Goal: Transaction & Acquisition: Download file/media

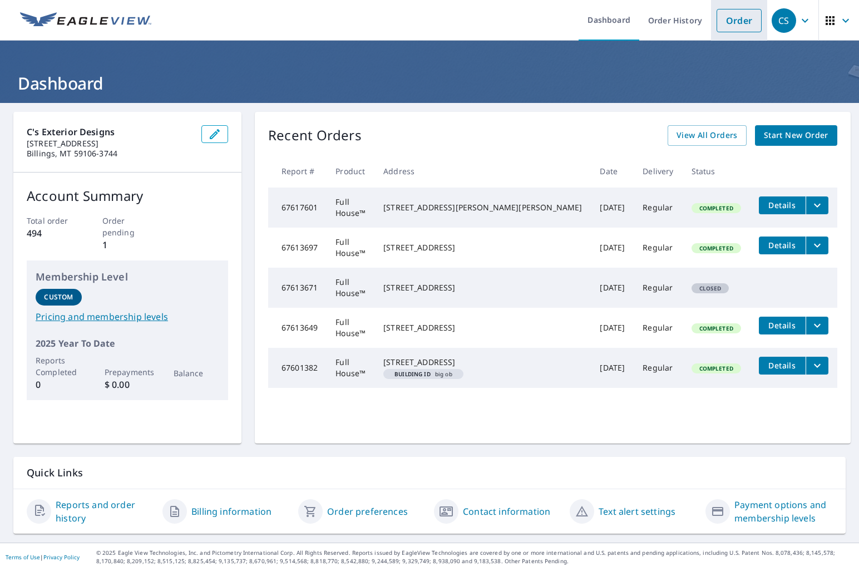
click at [738, 17] on link "Order" at bounding box center [739, 20] width 45 height 23
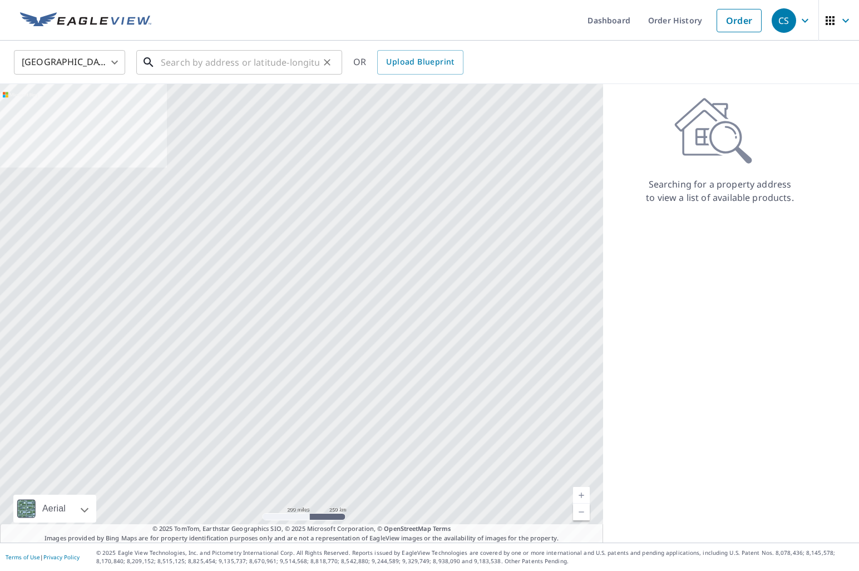
click at [247, 71] on input "text" at bounding box center [240, 62] width 159 height 31
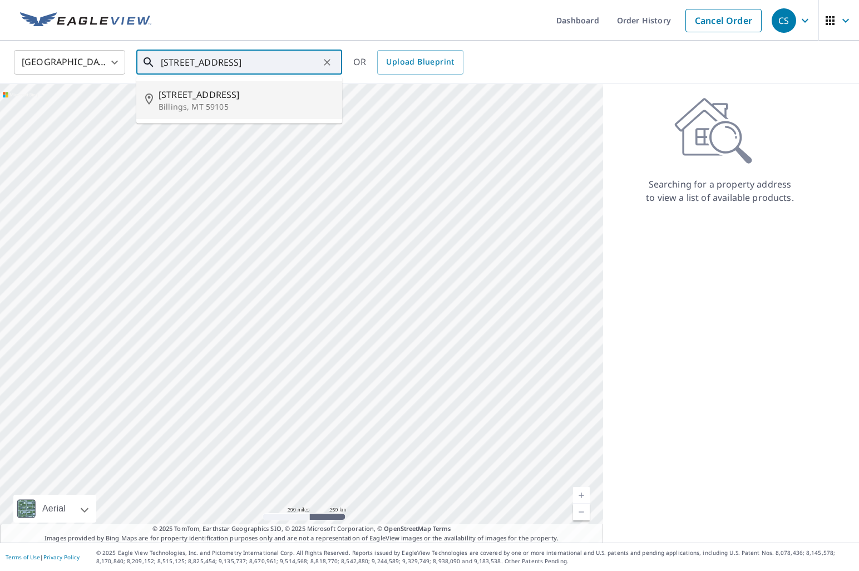
click at [202, 106] on p "Billings, MT 59105" at bounding box center [246, 106] width 175 height 11
type input "[STREET_ADDRESS]"
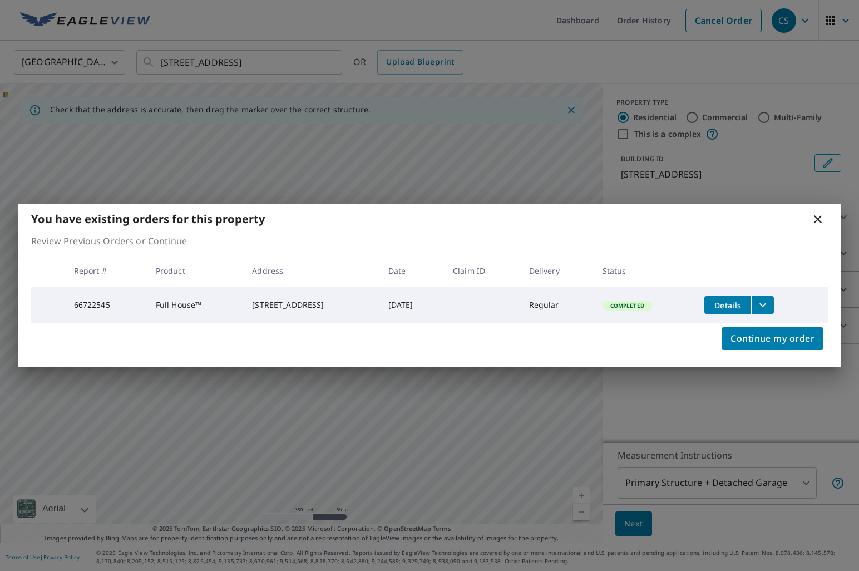
click at [332, 304] on div "[STREET_ADDRESS]" at bounding box center [311, 304] width 118 height 11
click at [745, 304] on span "Details" at bounding box center [727, 305] width 33 height 11
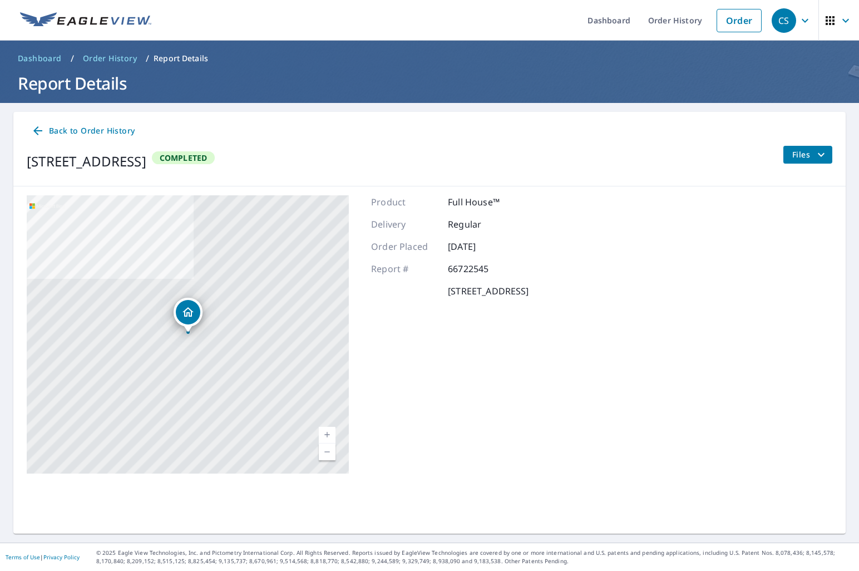
click at [799, 156] on span "Files" at bounding box center [811, 154] width 36 height 13
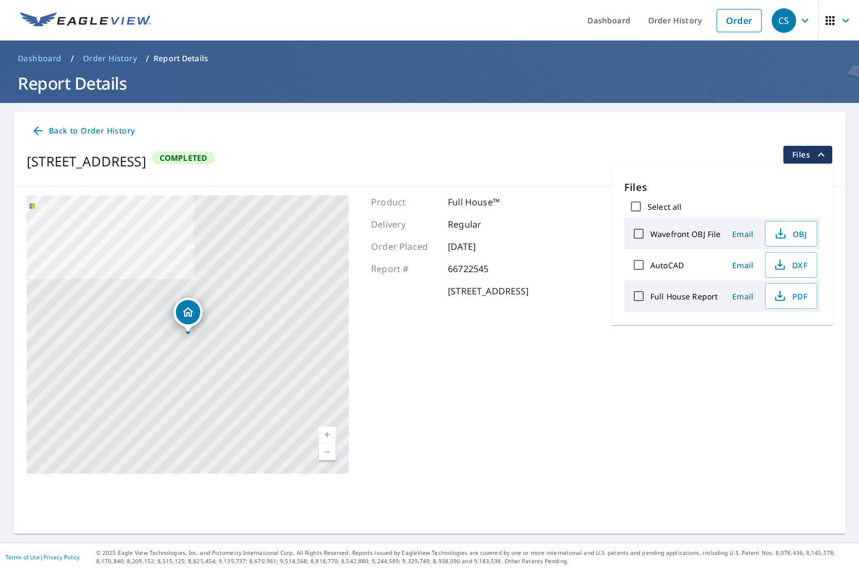
click at [685, 299] on label "Full House Report" at bounding box center [684, 296] width 67 height 11
click at [651, 299] on input "Full House Report" at bounding box center [638, 295] width 23 height 23
checkbox input "true"
click at [767, 340] on span "Download" at bounding box center [777, 334] width 59 height 13
